Goal: Task Accomplishment & Management: Complete application form

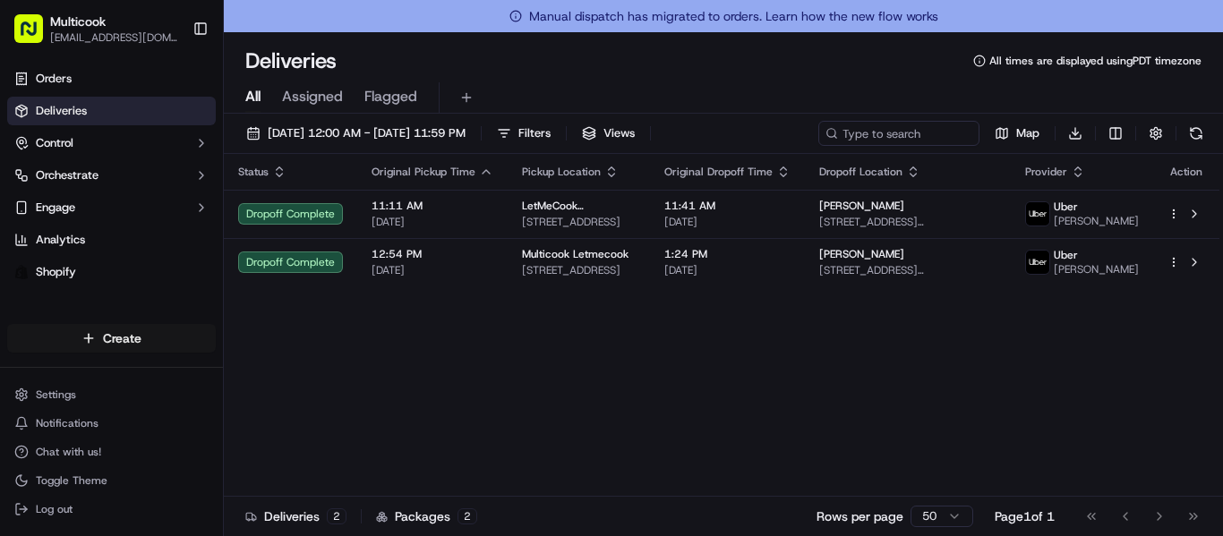
click at [72, 346] on html "Multicook [EMAIL_ADDRESS][DOMAIN_NAME] Toggle Sidebar Orders Deliveries Control…" at bounding box center [611, 268] width 1223 height 536
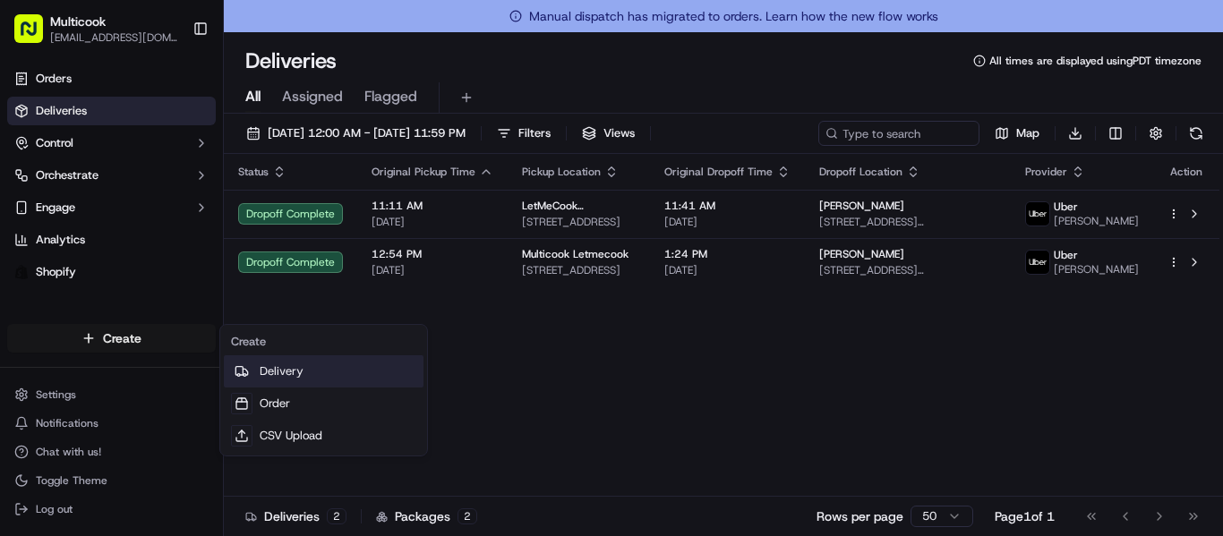
click at [250, 369] on div at bounding box center [241, 371] width 21 height 21
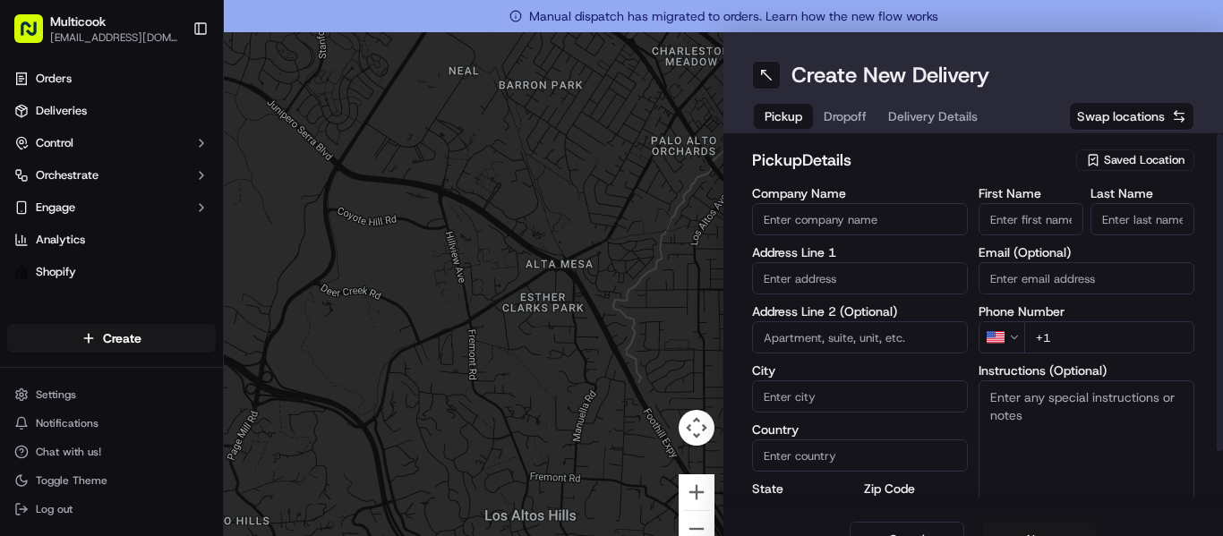
click at [1160, 163] on span "Saved Location" at bounding box center [1144, 160] width 81 height 16
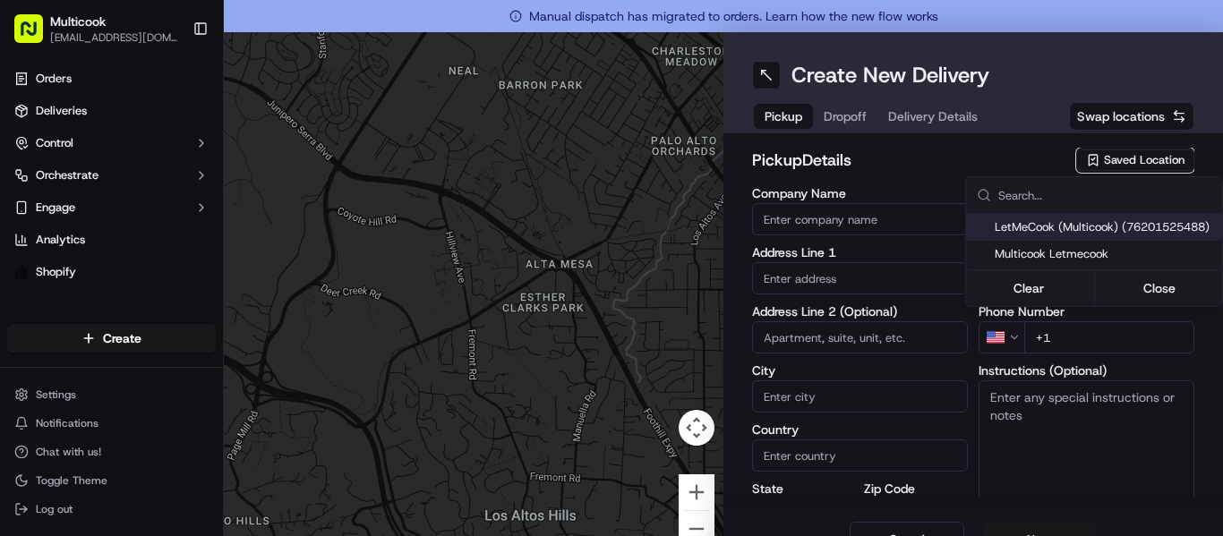
click at [1087, 234] on span "LetMeCook (Multicook) (76201525488)" at bounding box center [1105, 227] width 220 height 16
type input "LetMeCook (Multicook)"
type input "[STREET_ADDRESS]"
type input "[GEOGRAPHIC_DATA]"
type input "US"
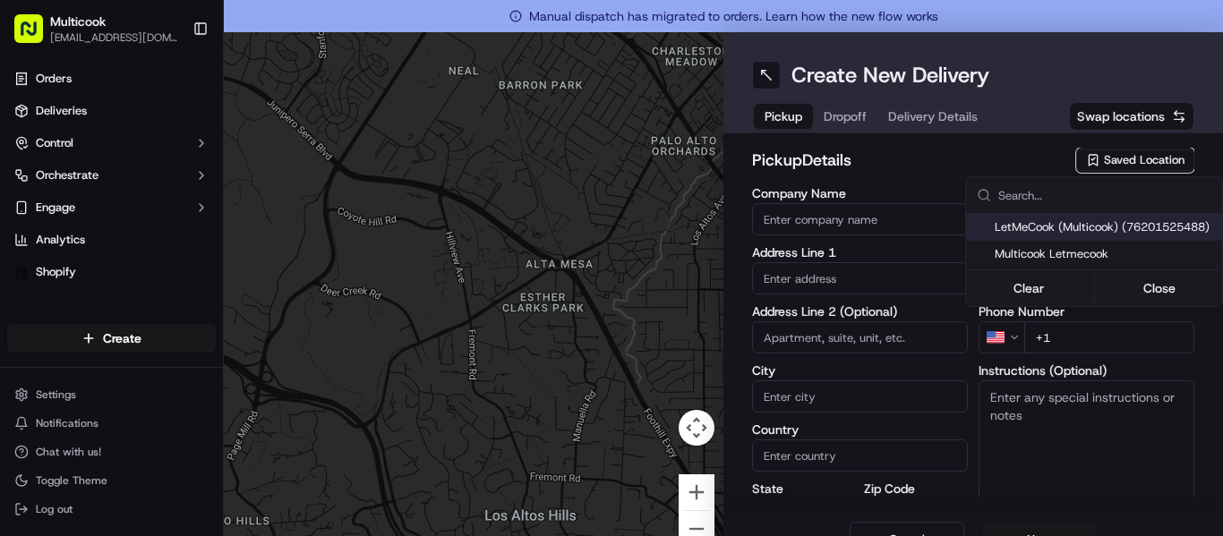
type input "CA"
type input "91423"
type input "[PERSON_NAME]"
type input "Nikityuk"
type input "[EMAIL_ADDRESS][DOMAIN_NAME]"
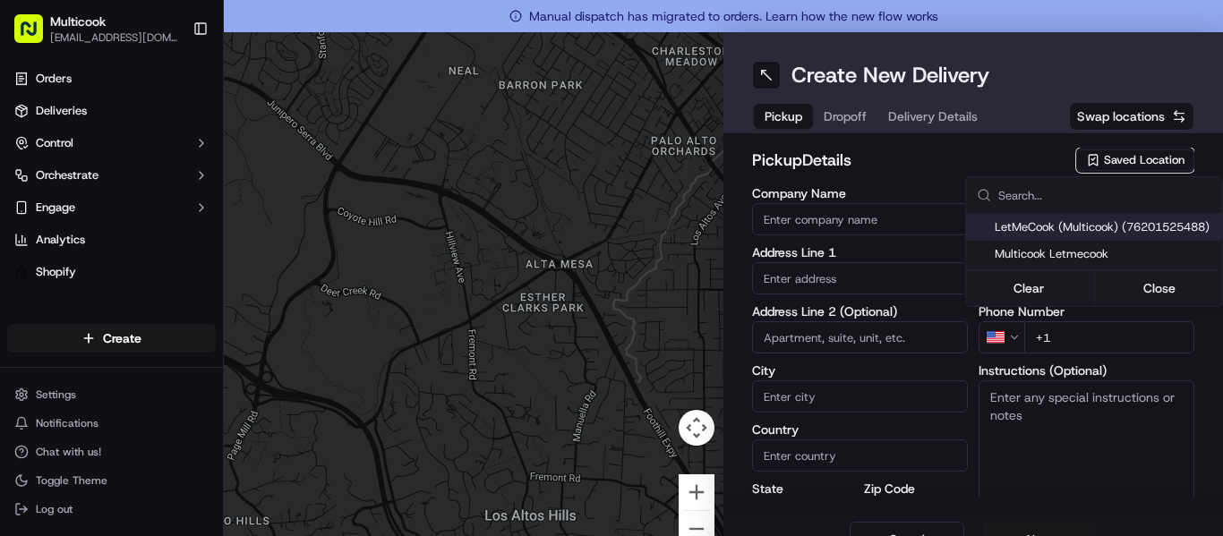
type input "[PHONE_NUMBER]"
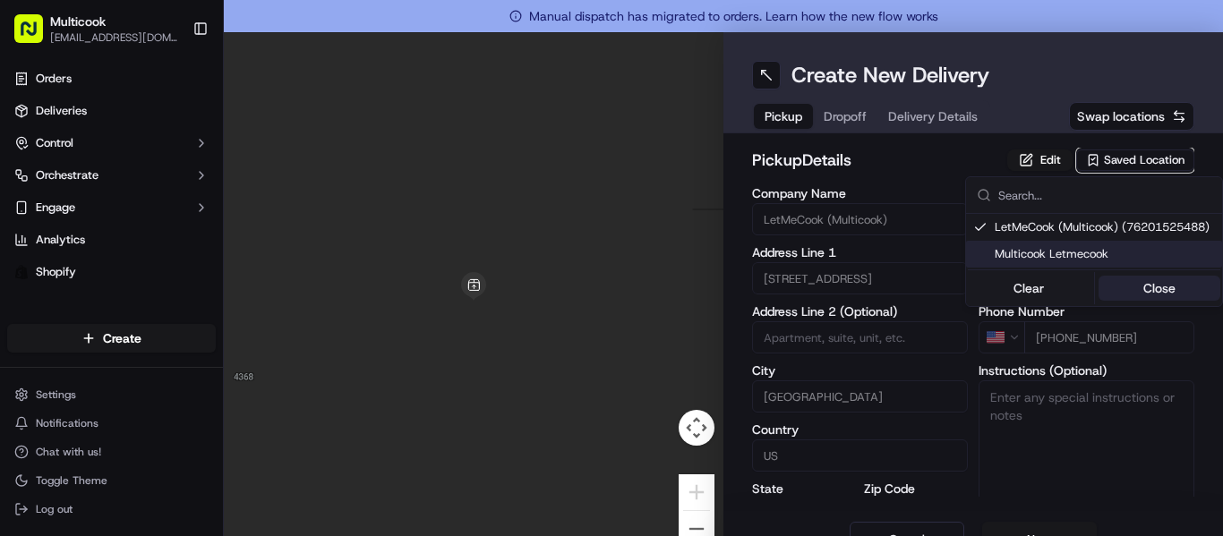
click at [1143, 278] on button "Close" at bounding box center [1160, 288] width 123 height 25
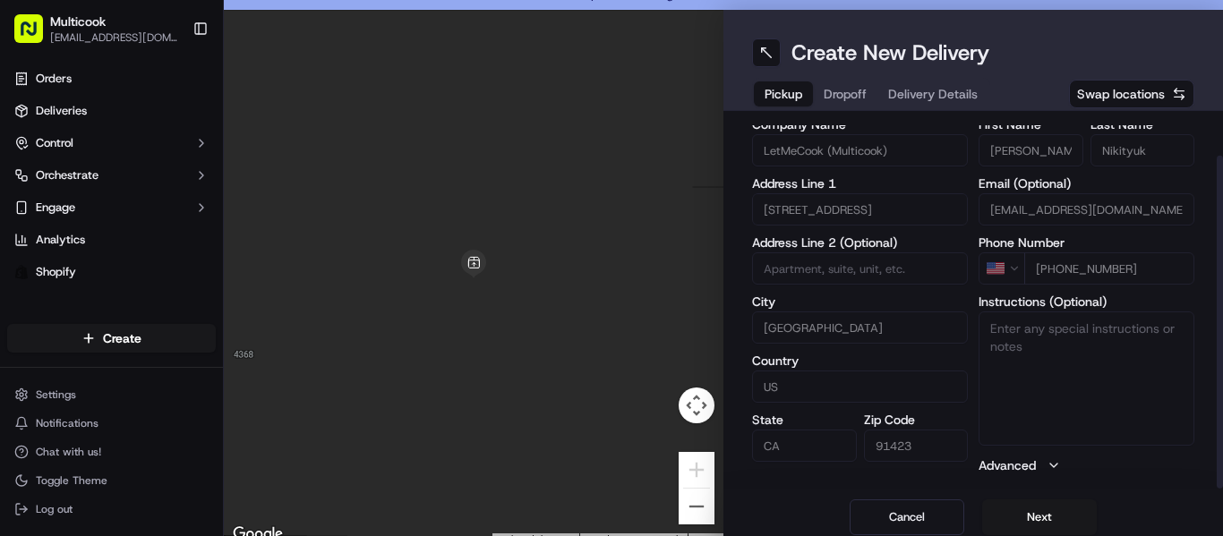
scroll to position [32, 0]
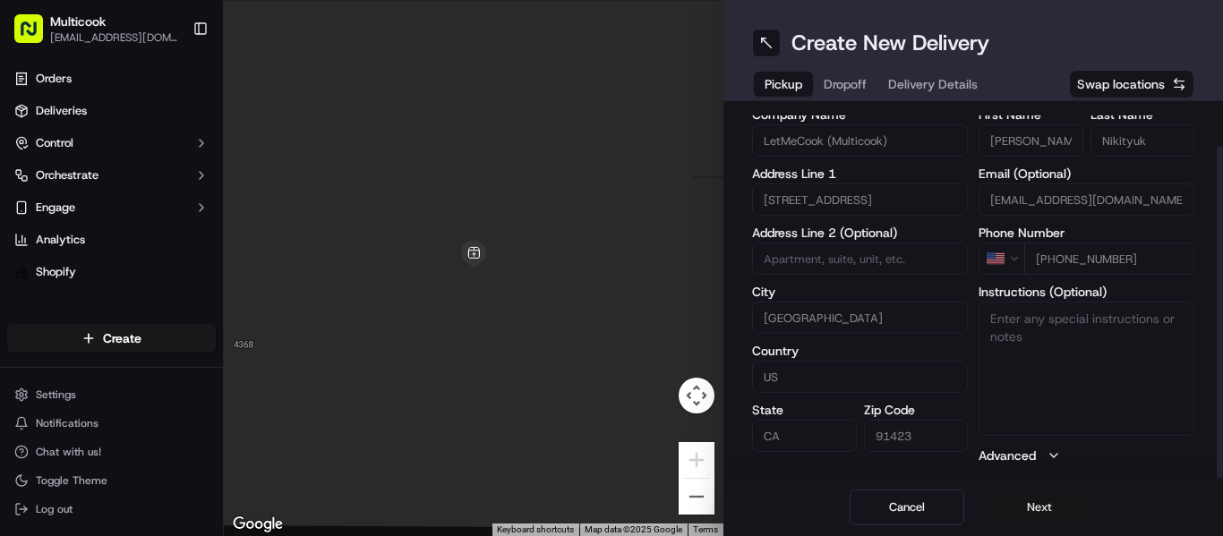
click at [1003, 496] on button "Next" at bounding box center [1039, 508] width 115 height 36
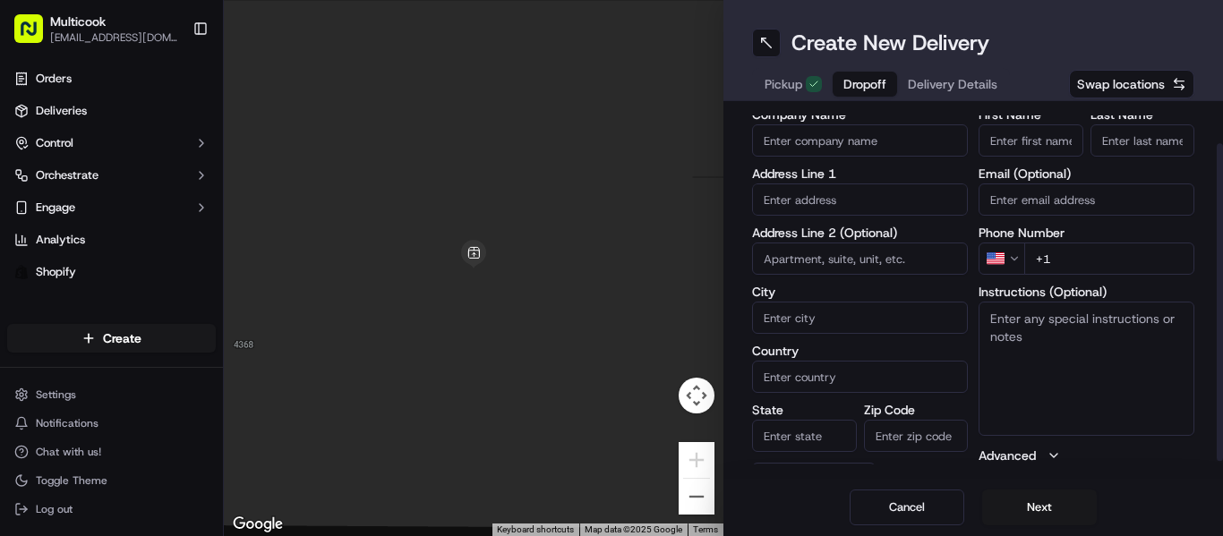
click at [1044, 144] on input "First Name" at bounding box center [1031, 140] width 105 height 32
type input "[PERSON_NAME]"
click at [1123, 136] on input "Last Name" at bounding box center [1143, 140] width 105 height 32
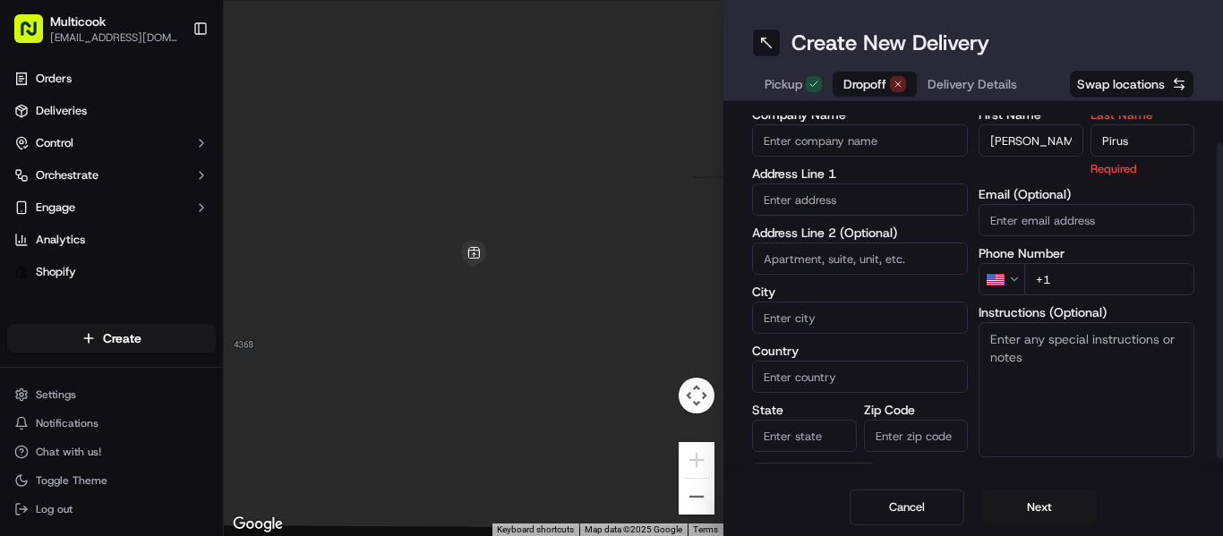
type input "Pirus"
click at [1057, 265] on input "+1" at bounding box center [1109, 279] width 170 height 32
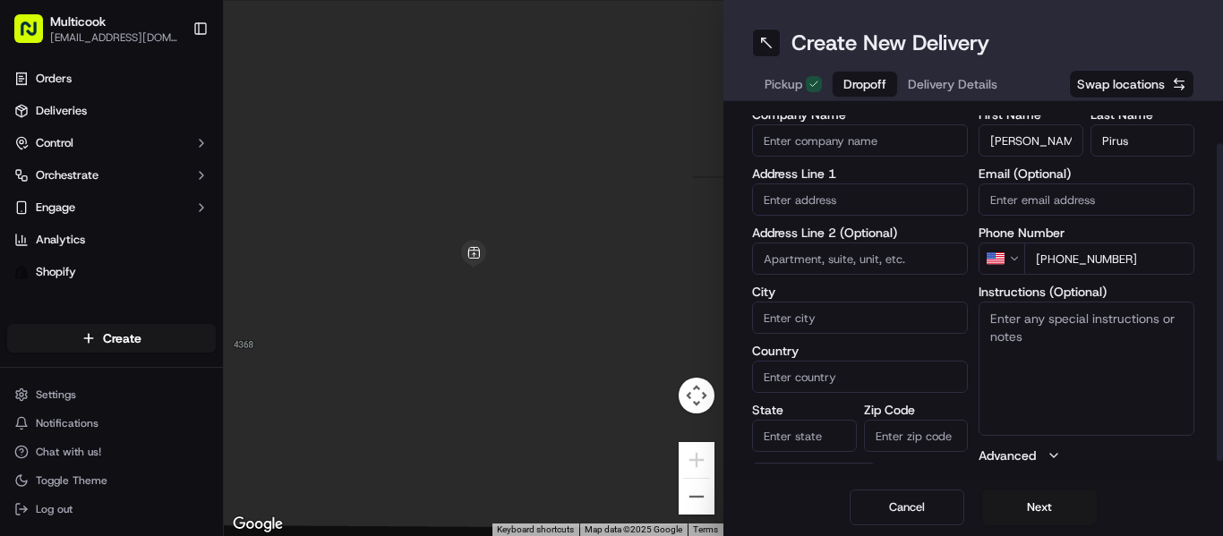
type input "[PHONE_NUMBER]"
click at [825, 202] on input "text" at bounding box center [860, 200] width 216 height 32
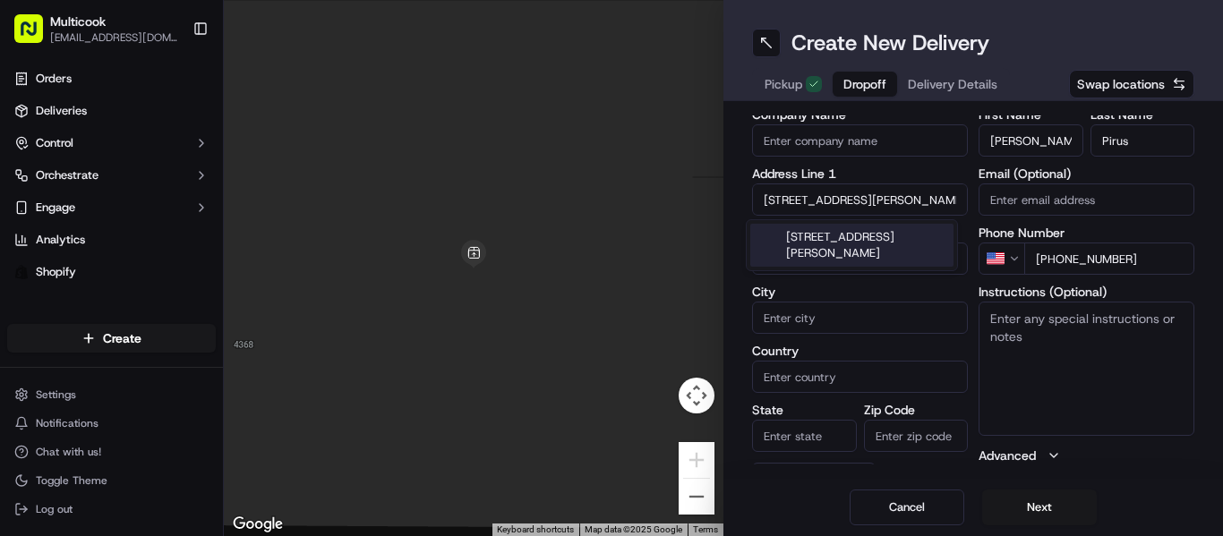
click at [827, 241] on div "[STREET_ADDRESS][PERSON_NAME]" at bounding box center [851, 245] width 203 height 43
type input "[STREET_ADDRESS][PERSON_NAME]"
type input "Santa Clarita"
type input "[GEOGRAPHIC_DATA]"
type input "CA"
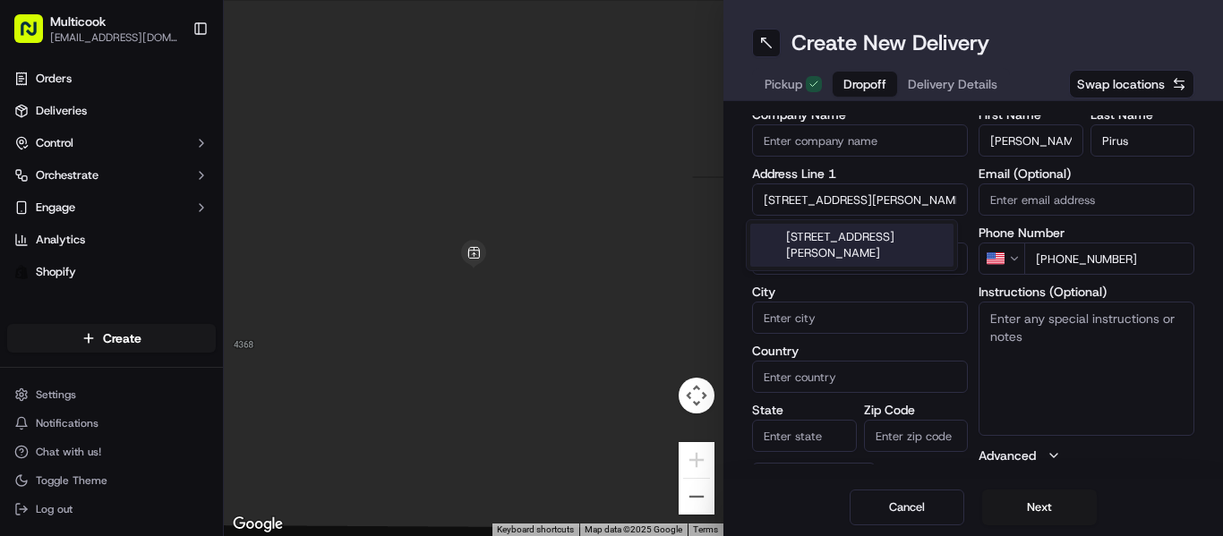
type input "91350"
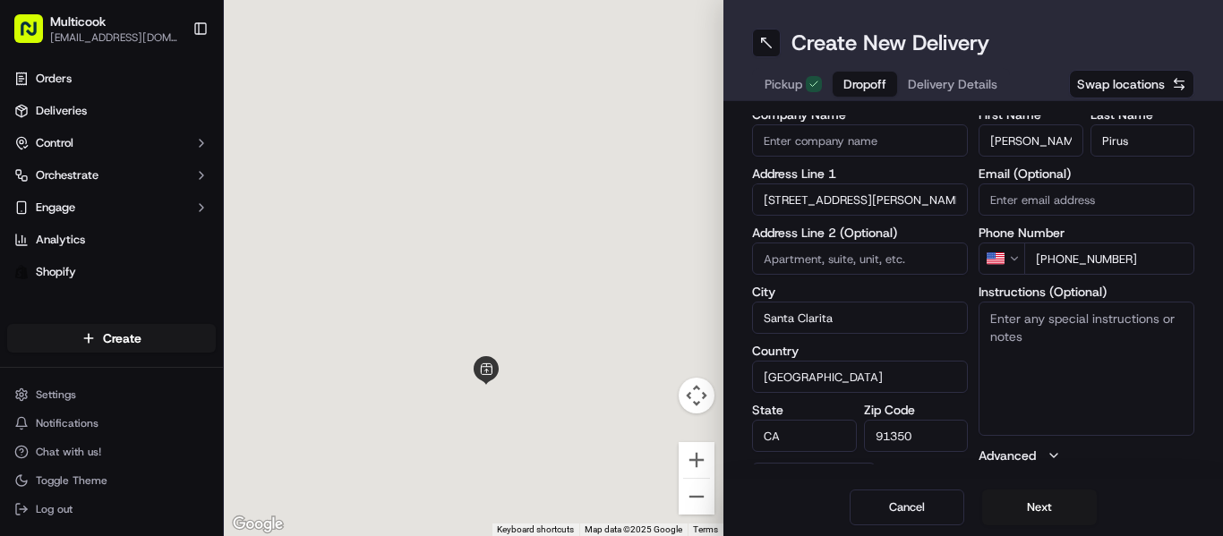
type input "[STREET_ADDRESS][PERSON_NAME]"
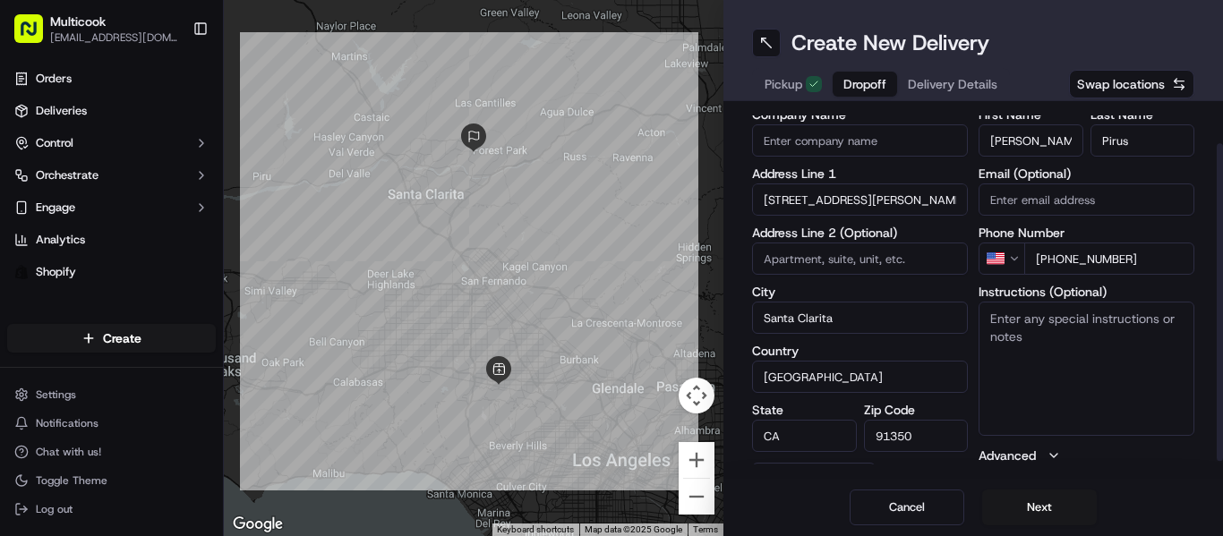
scroll to position [66, 0]
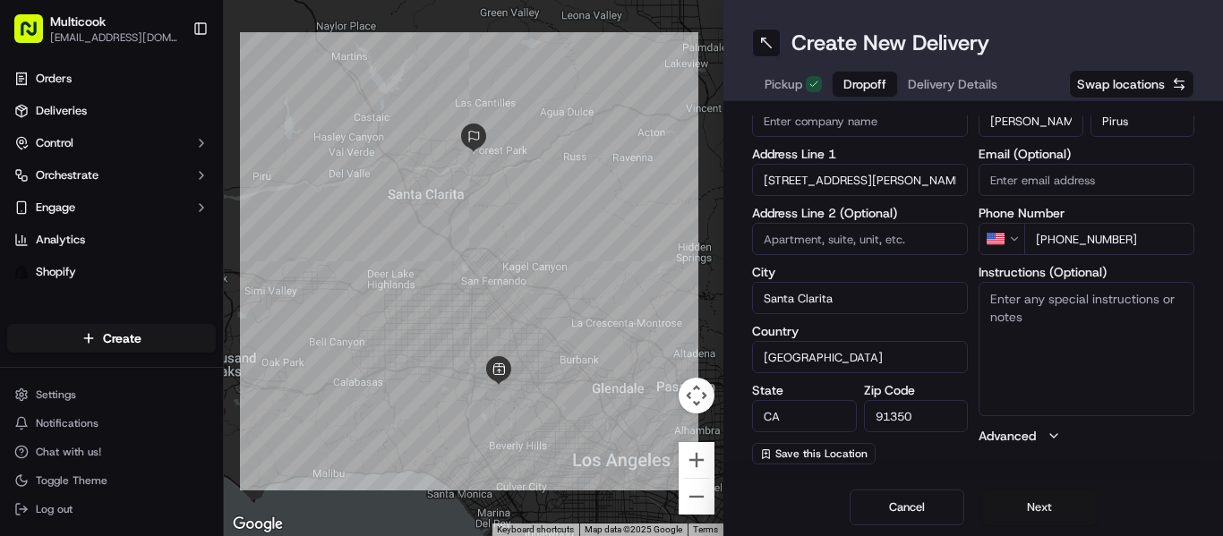
click at [1028, 500] on button "Next" at bounding box center [1039, 508] width 115 height 36
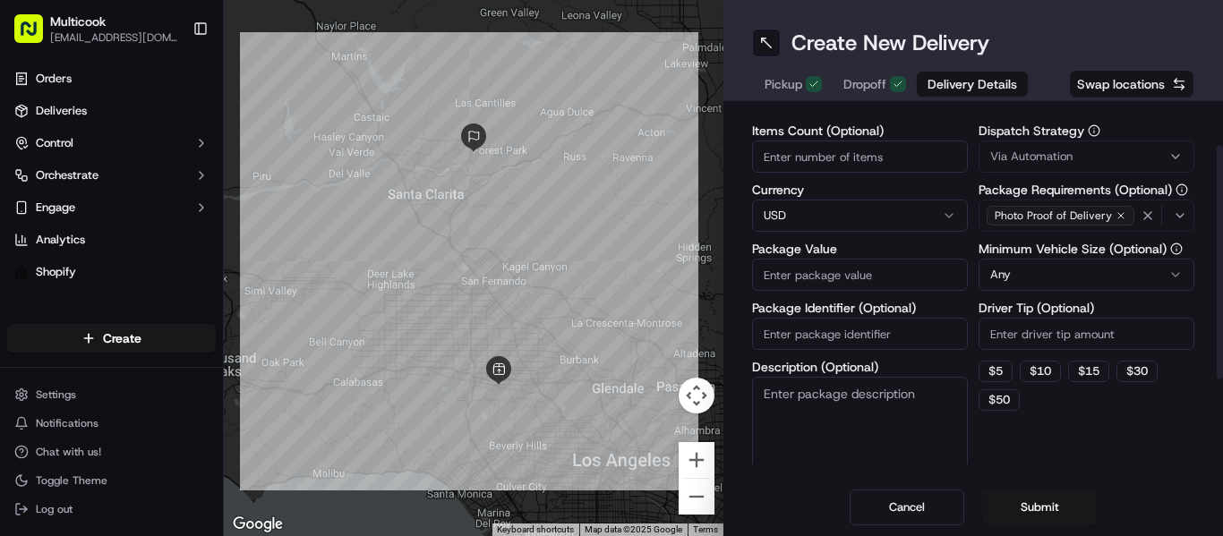
click at [866, 162] on input "Items Count (Optional)" at bounding box center [860, 157] width 216 height 32
type input "2"
click at [862, 276] on input "Package Value" at bounding box center [860, 275] width 216 height 32
type input "200"
click at [1111, 442] on div "Dispatch Strategy Via Automation Package Requirements (Optional) Photo Proof of…" at bounding box center [1087, 300] width 216 height 353
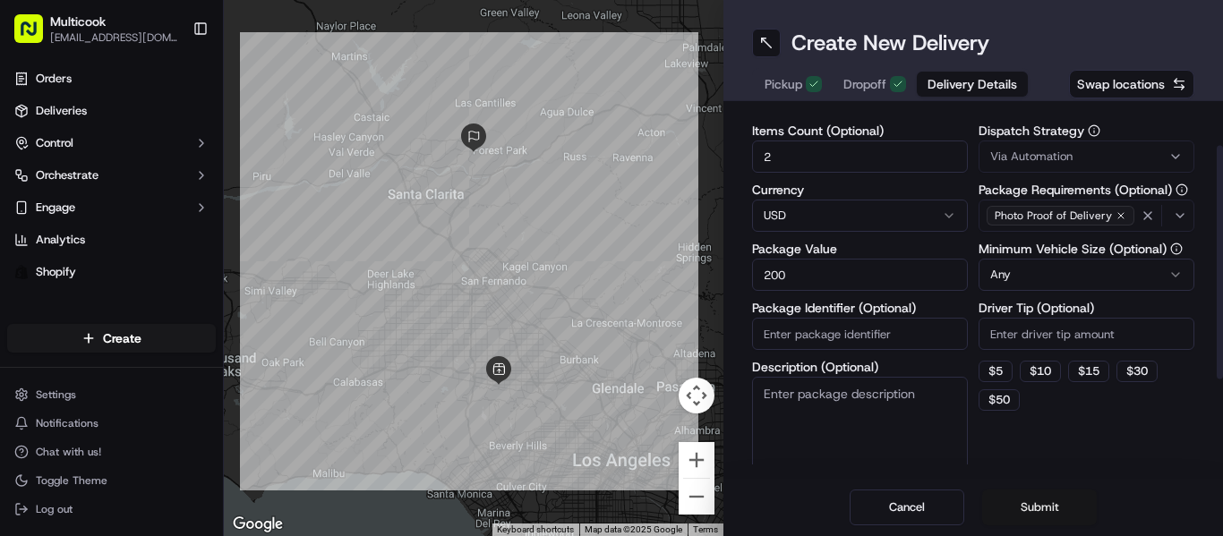
click at [1048, 505] on button "Submit" at bounding box center [1039, 508] width 115 height 36
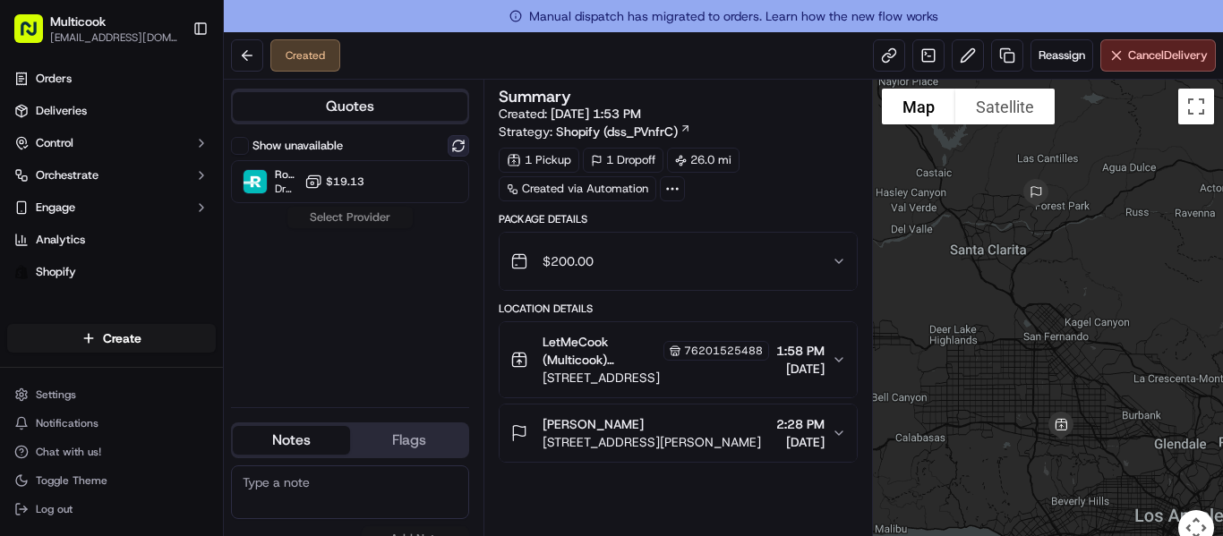
click at [467, 135] on button at bounding box center [458, 145] width 21 height 21
click at [324, 137] on div "Show unavailable" at bounding box center [287, 146] width 112 height 18
click at [239, 136] on div "Show unavailable" at bounding box center [350, 145] width 238 height 21
click at [238, 143] on button "Show unavailable" at bounding box center [240, 146] width 18 height 18
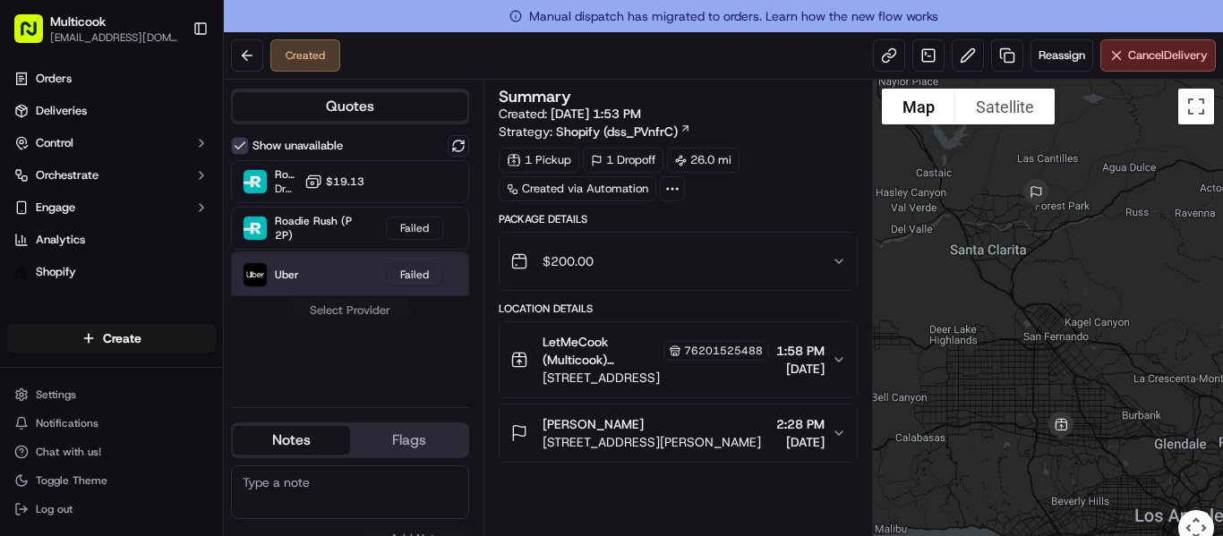
click at [317, 267] on div "Uber Failed" at bounding box center [350, 274] width 238 height 43
